Goal: Task Accomplishment & Management: Use online tool/utility

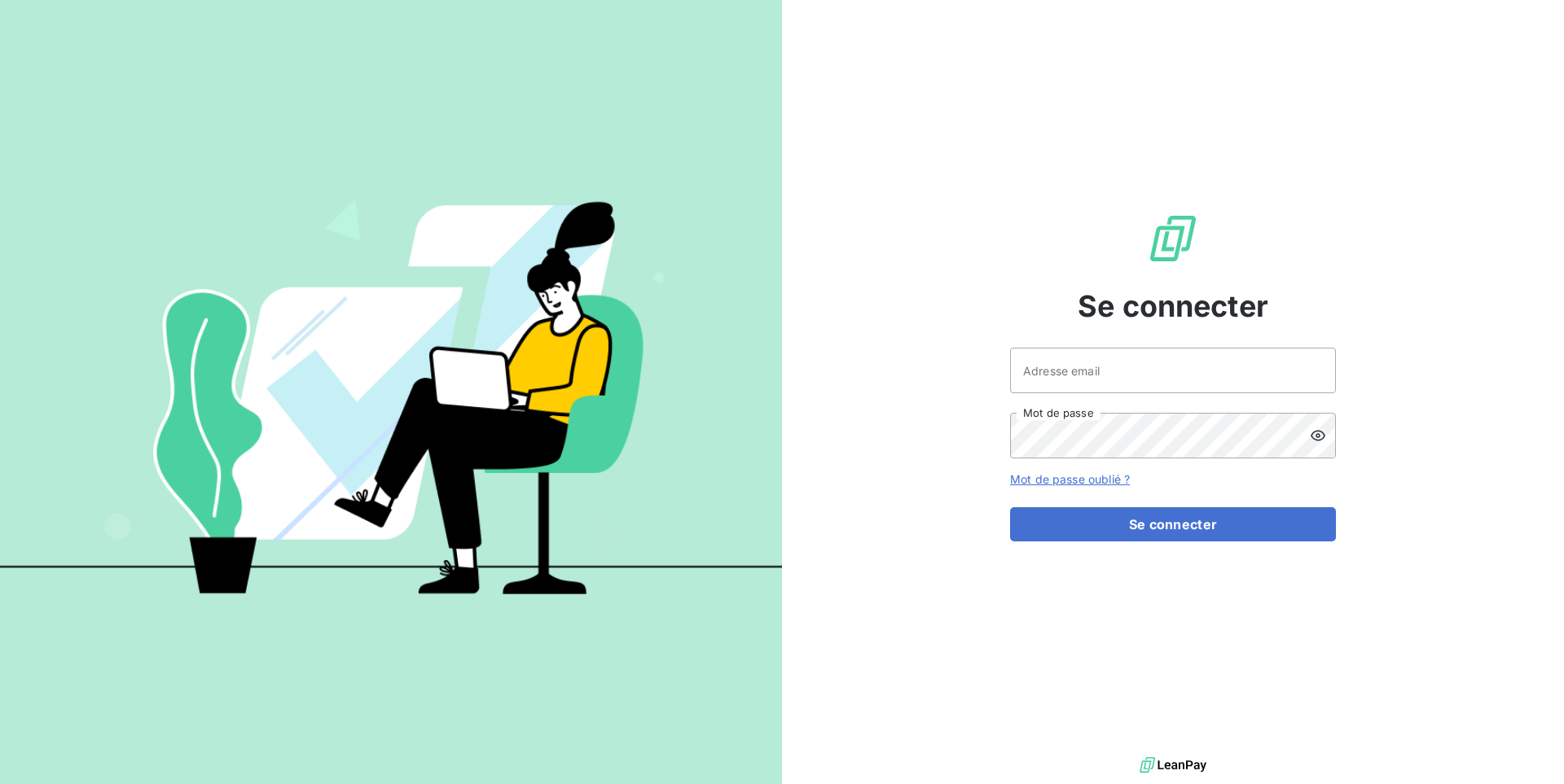
click at [1208, 403] on div "Adresse email Mot de passe" at bounding box center [1173, 403] width 326 height 111
click at [1204, 394] on div "Adresse email Mot de passe" at bounding box center [1173, 403] width 326 height 111
click at [1181, 386] on input "Adresse email" at bounding box center [1173, 370] width 326 height 46
type input "admin@aaalocatour"
click at [1010, 507] on button "Se connecter" at bounding box center [1173, 523] width 326 height 34
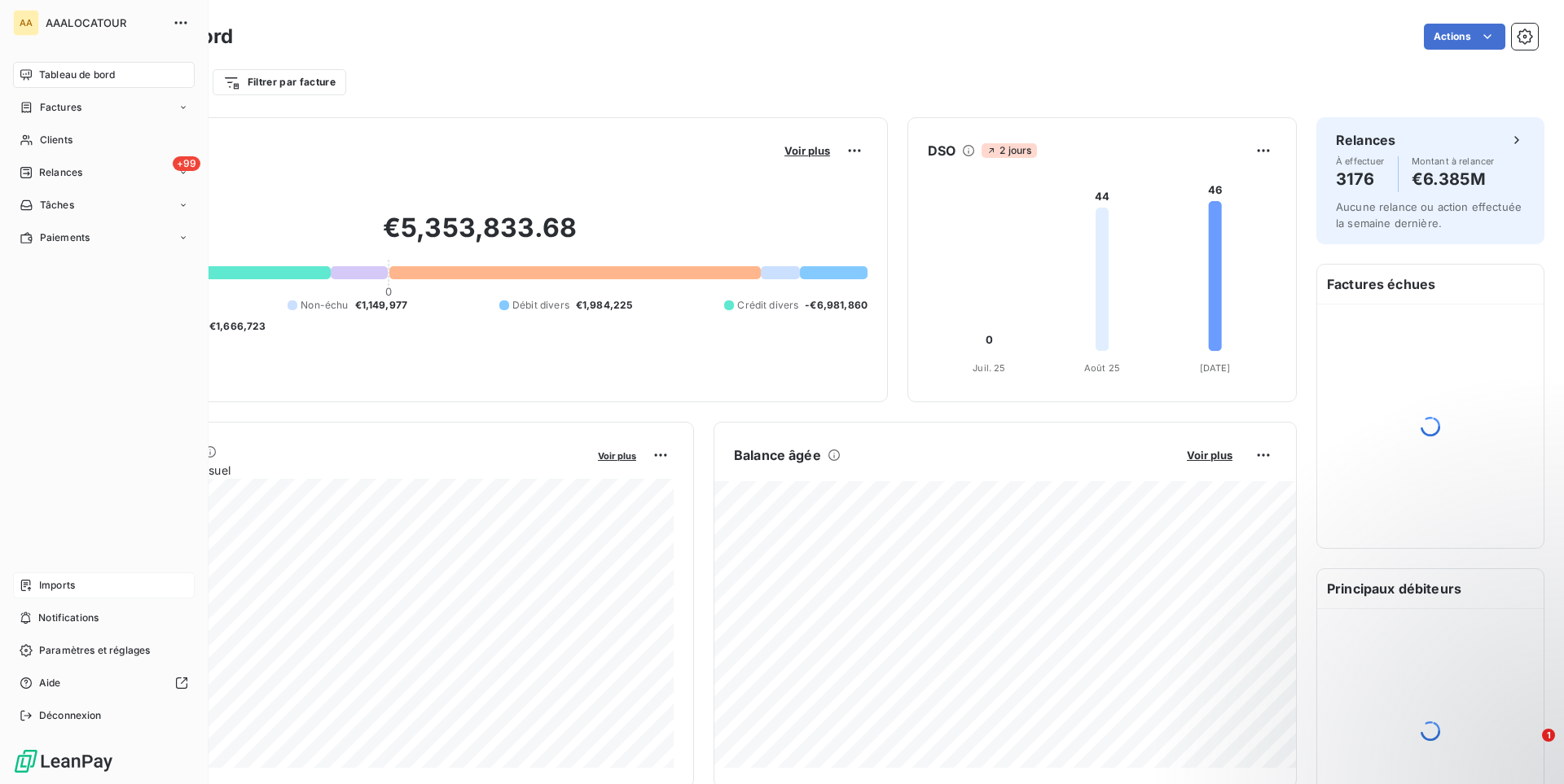
click at [84, 593] on div "Imports" at bounding box center [104, 585] width 182 height 26
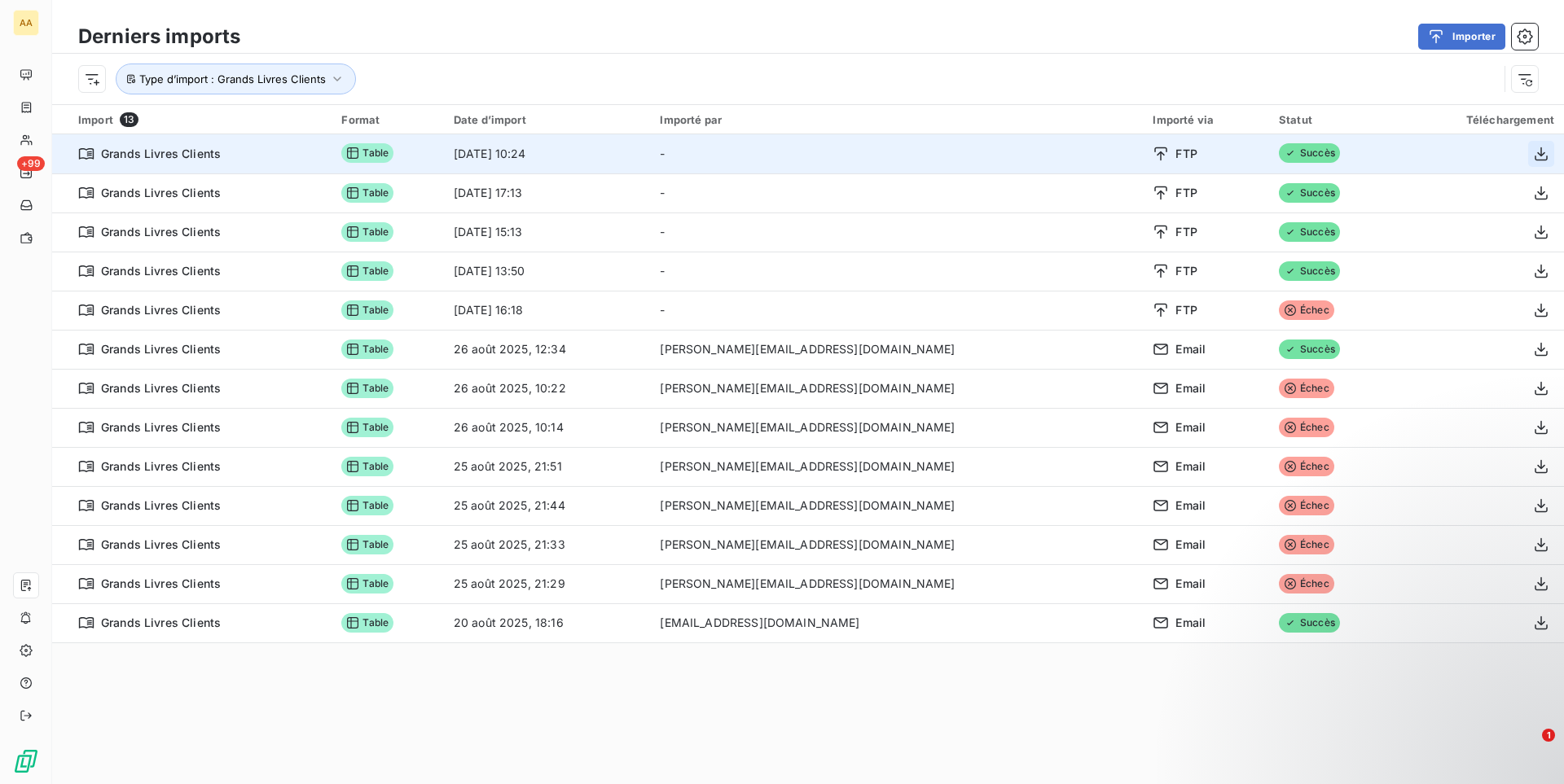
click at [1533, 157] on icon "button" at bounding box center [1542, 154] width 17 height 17
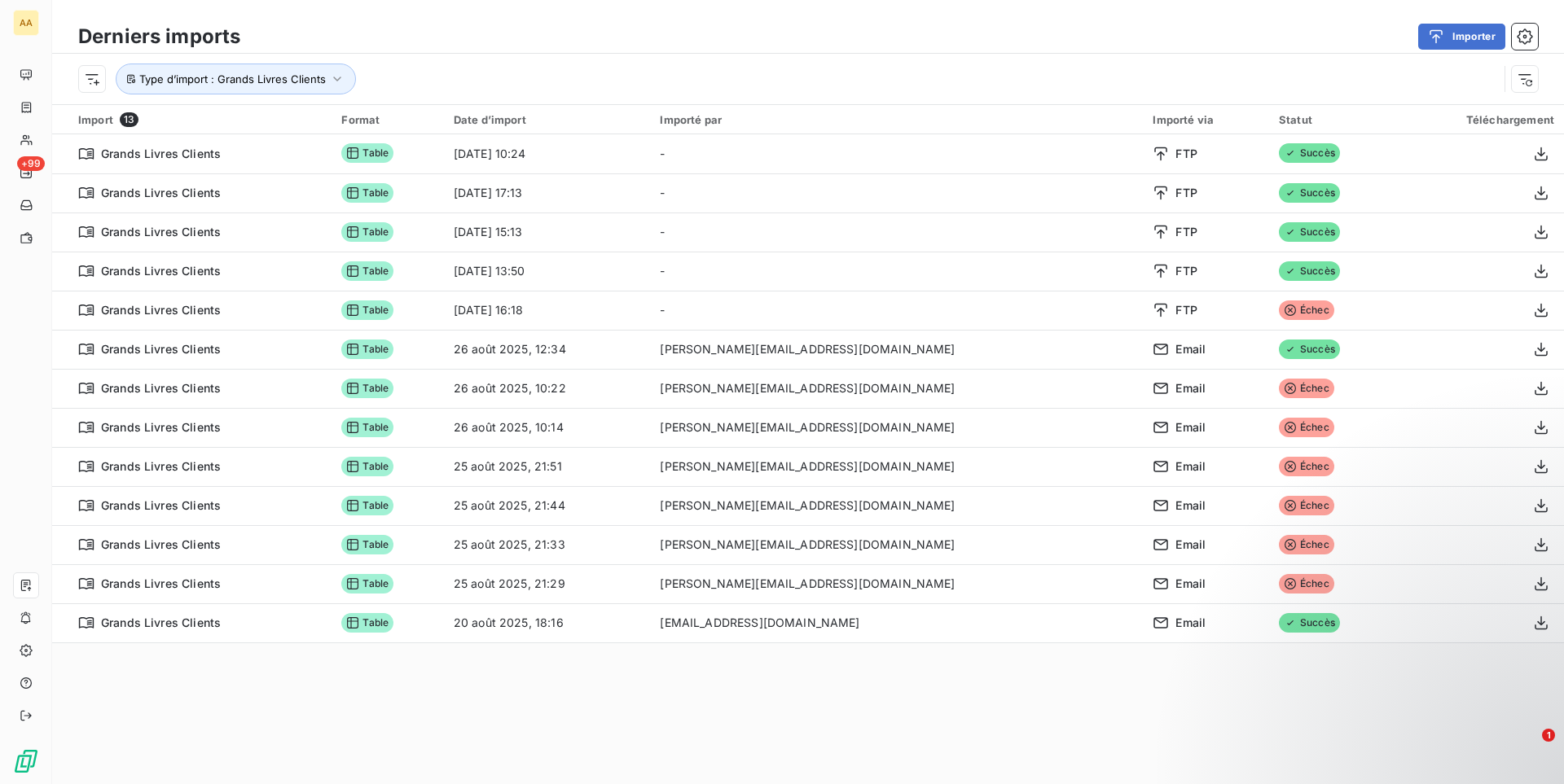
click at [707, 38] on div "Importer" at bounding box center [899, 36] width 1278 height 26
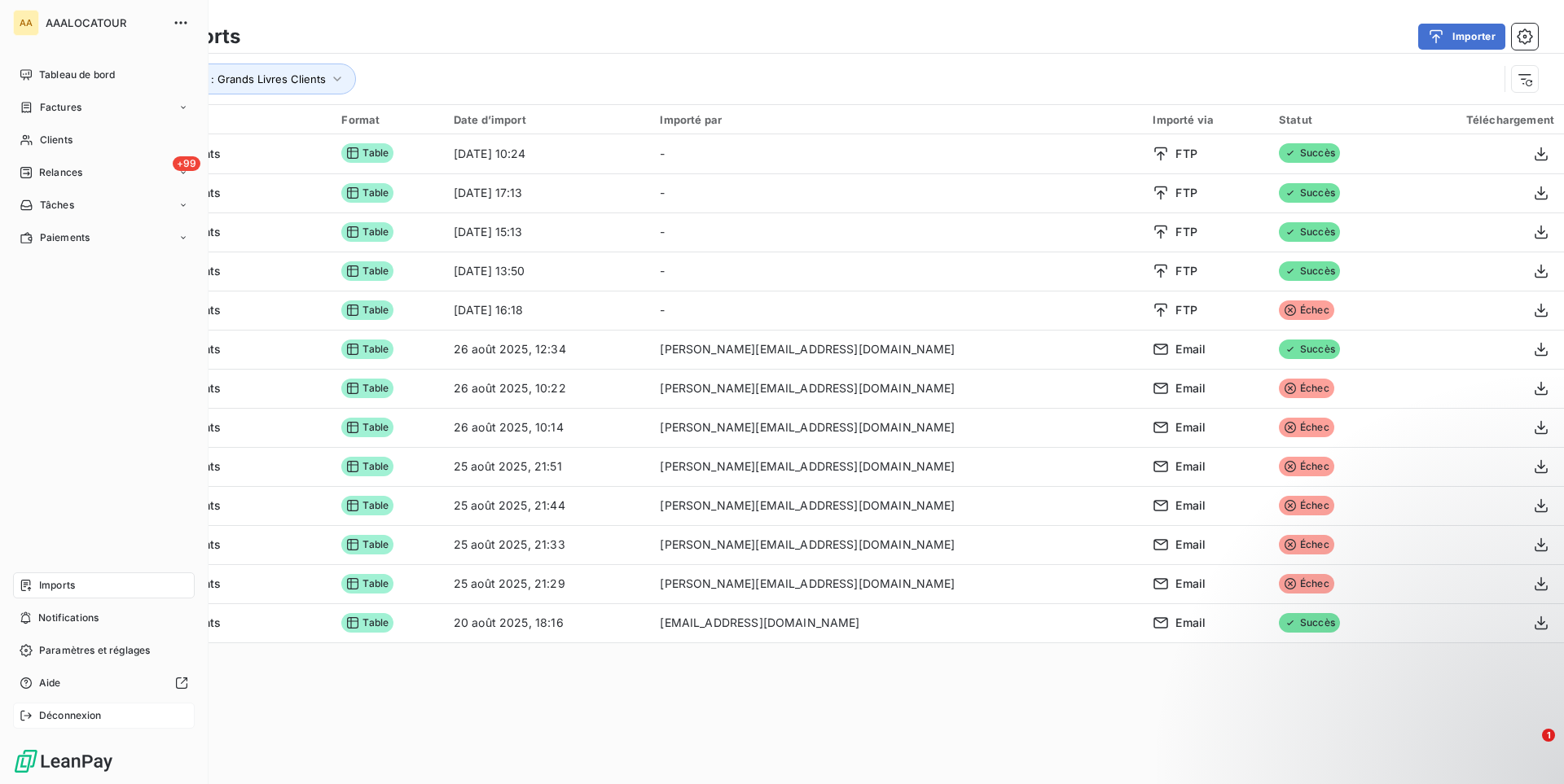
click at [59, 712] on span "Déconnexion" at bounding box center [70, 716] width 62 height 15
